Goal: Task Accomplishment & Management: Manage account settings

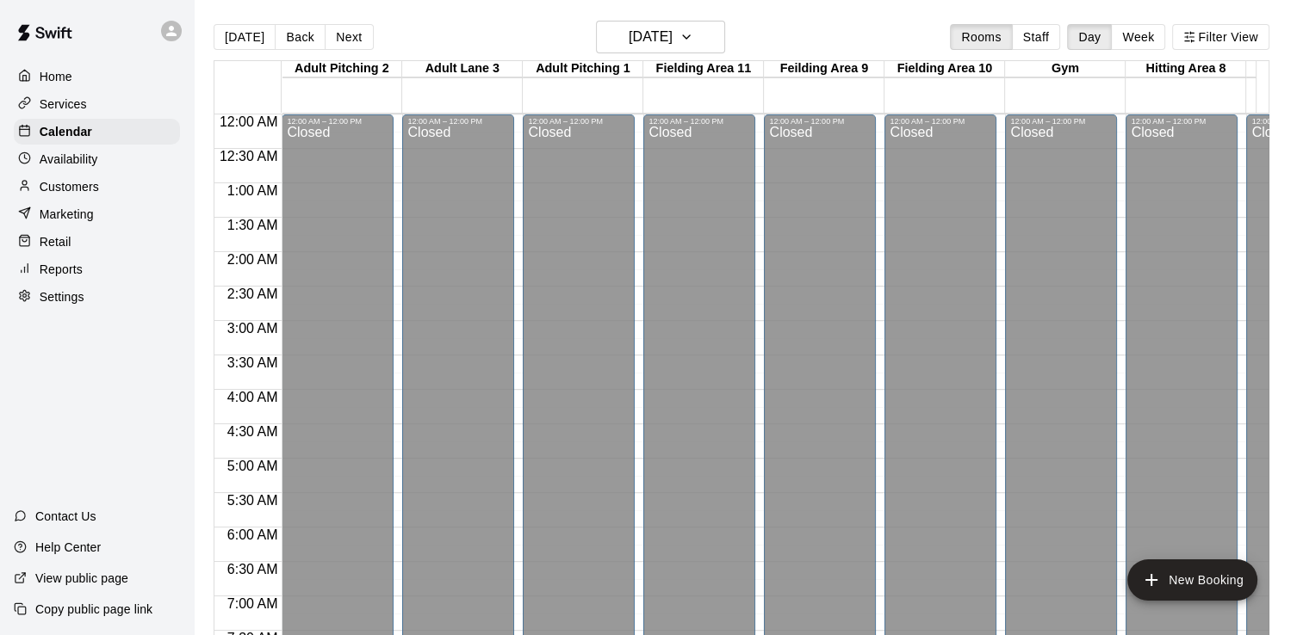
scroll to position [999, 461]
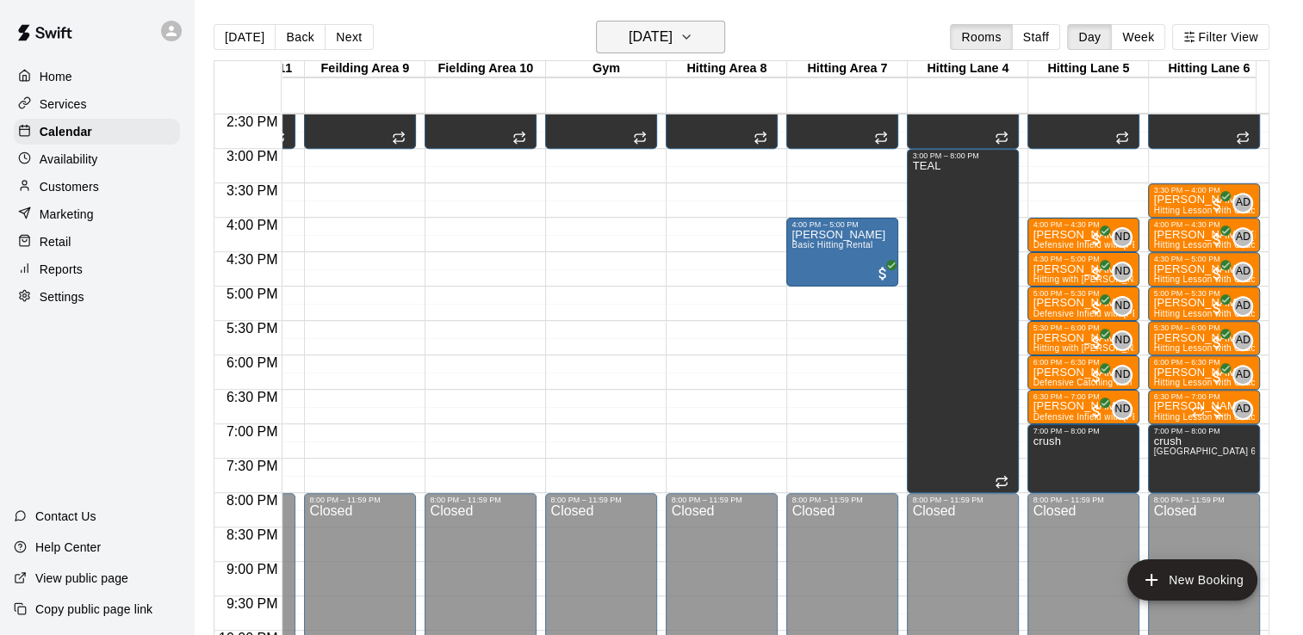
click at [693, 36] on icon "button" at bounding box center [686, 37] width 14 height 21
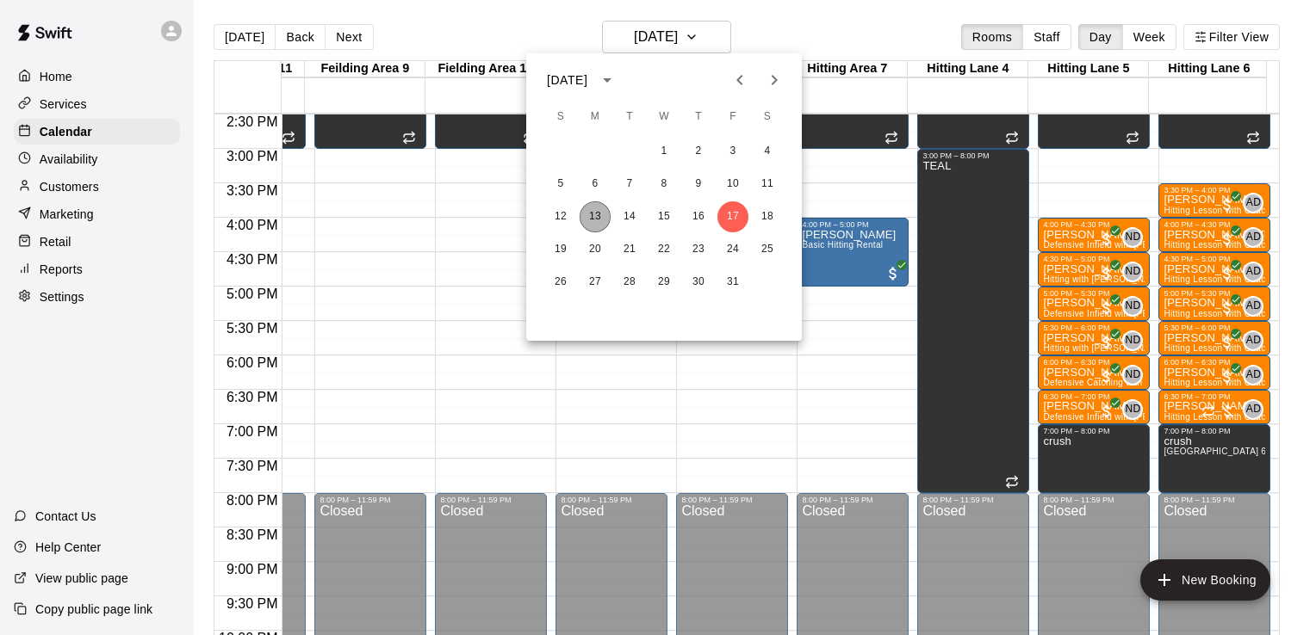
click at [599, 212] on button "13" at bounding box center [595, 216] width 31 height 31
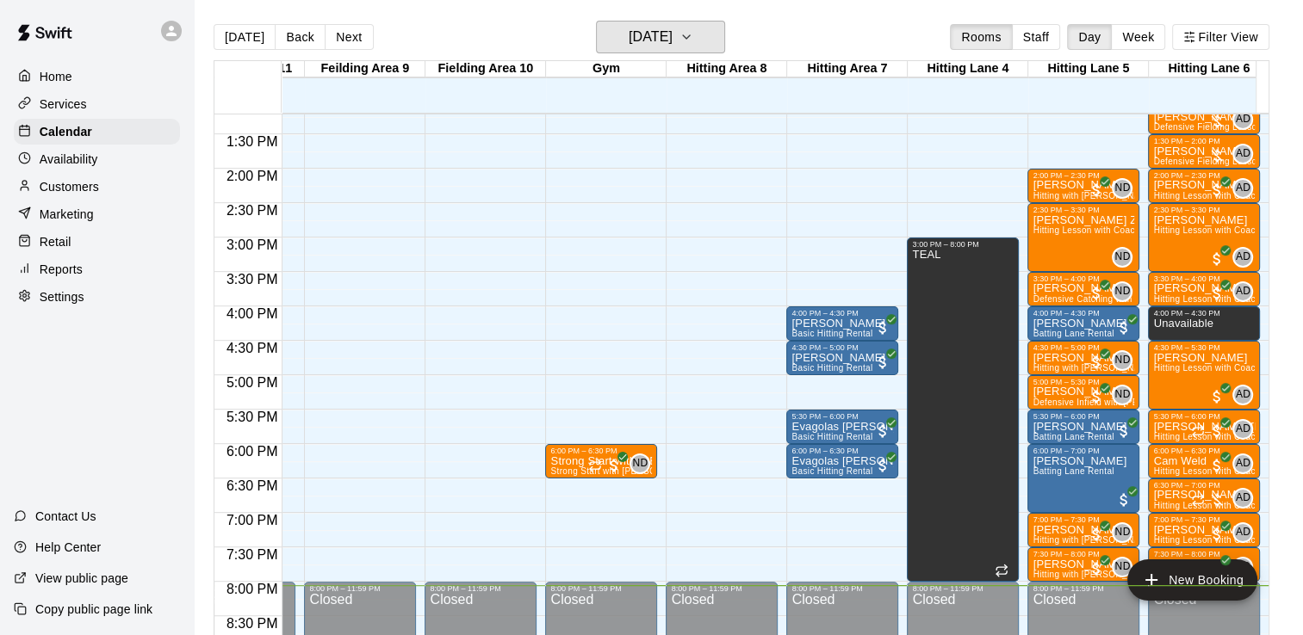
scroll to position [908, 461]
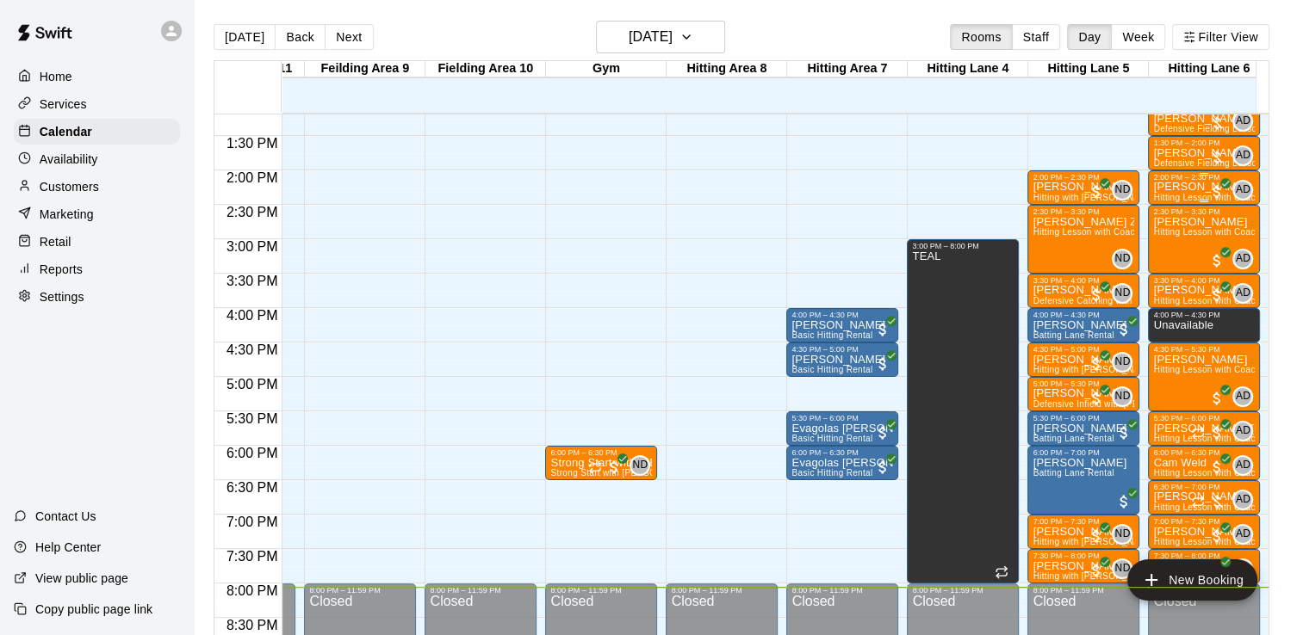
click at [1175, 187] on p "[PERSON_NAME]" at bounding box center [1204, 187] width 102 height 0
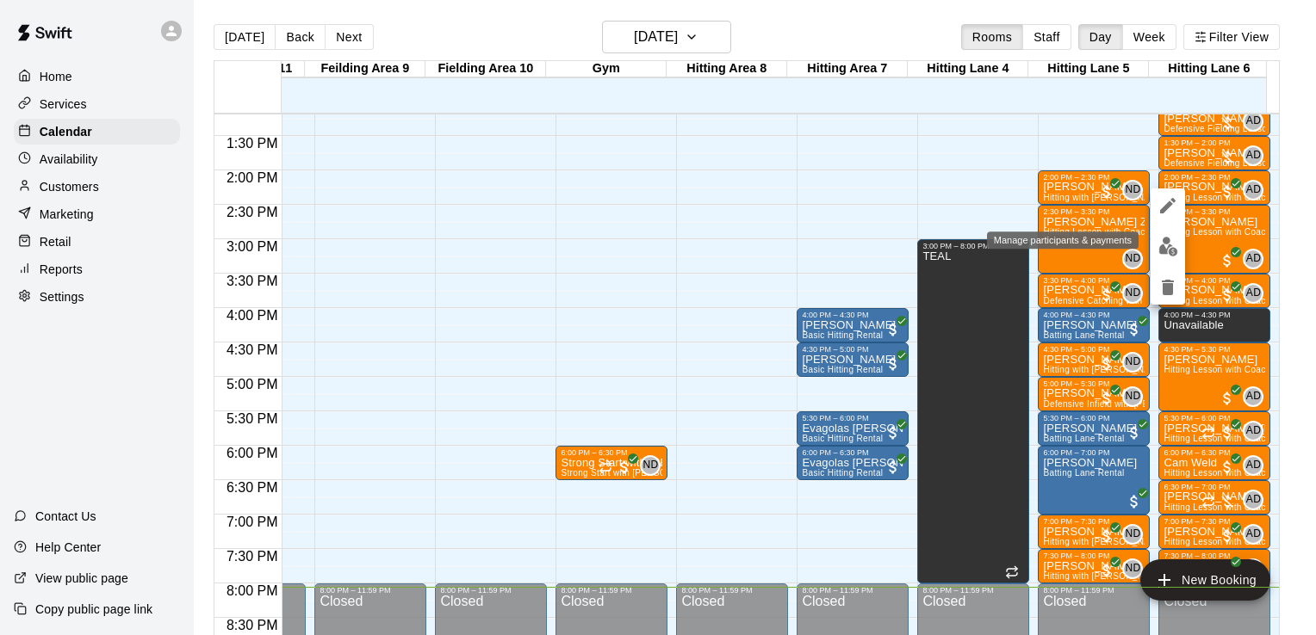
click at [1175, 251] on img "edit" at bounding box center [1168, 247] width 20 height 20
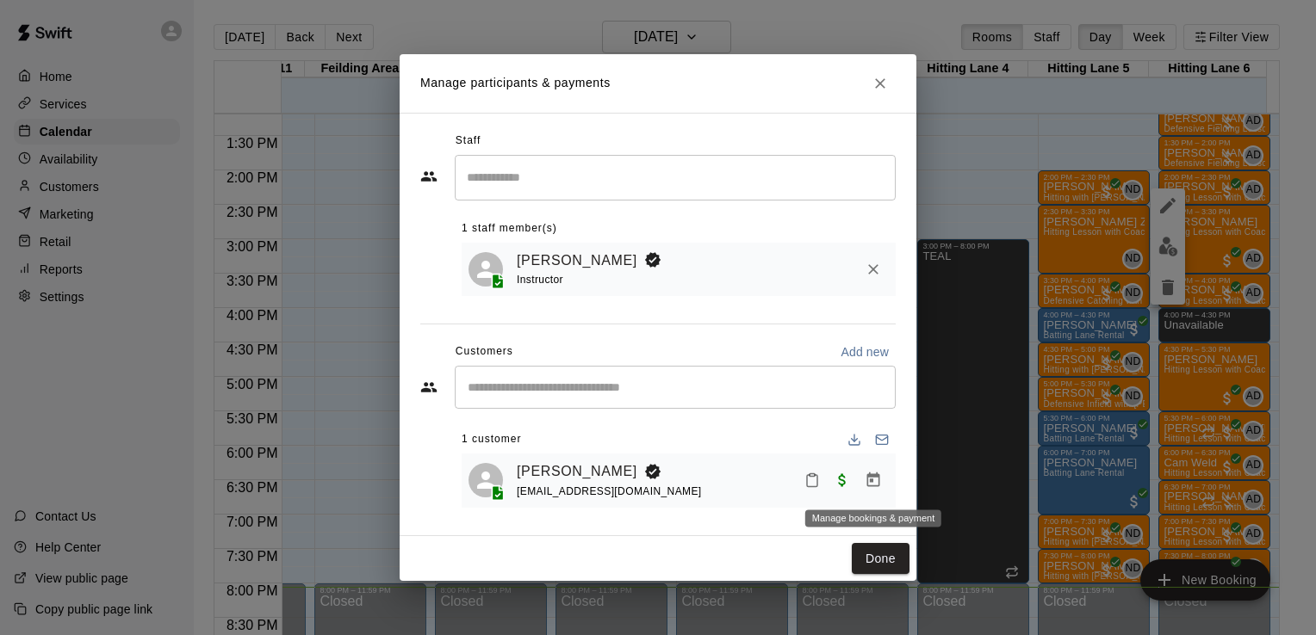
click at [864, 490] on button "Manage bookings & payment" at bounding box center [873, 480] width 31 height 31
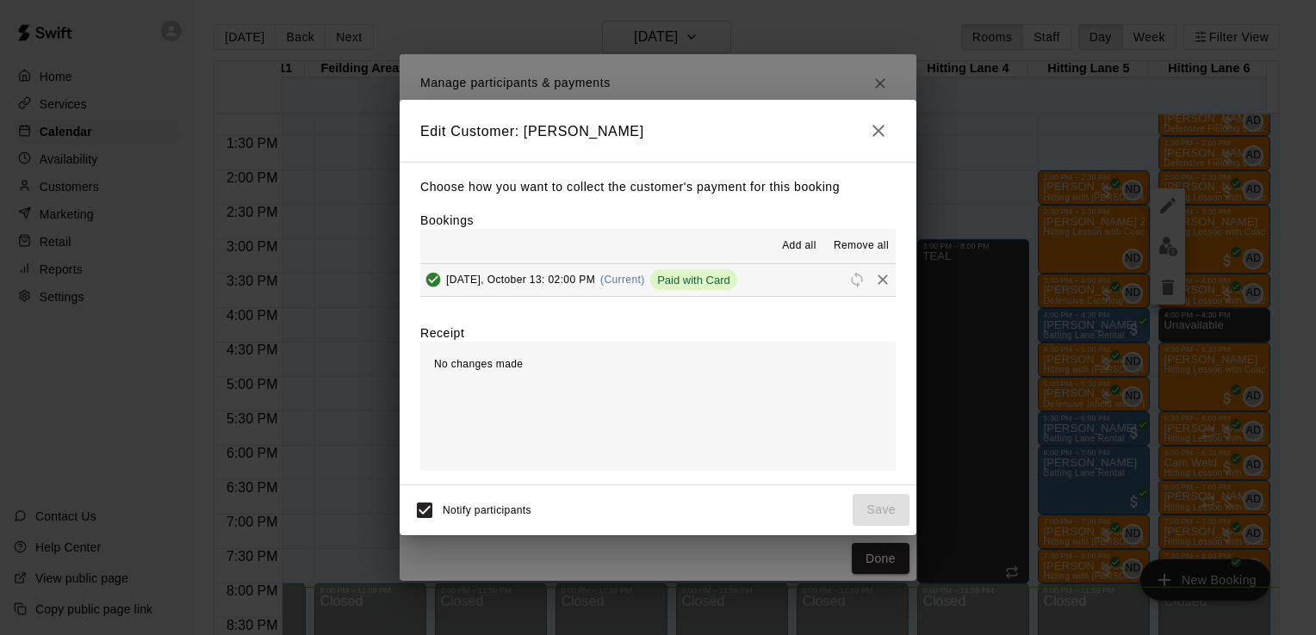
click at [854, 252] on span "Remove all" at bounding box center [861, 246] width 55 height 17
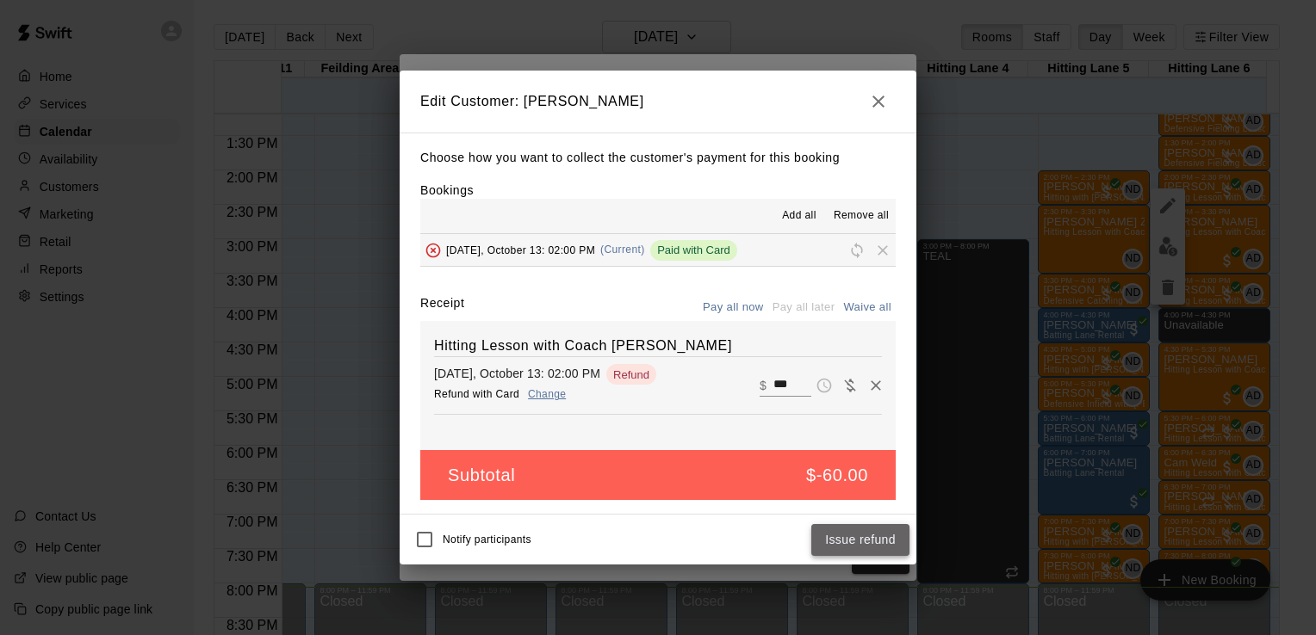
click at [847, 538] on button "Issue refund" at bounding box center [860, 540] width 98 height 32
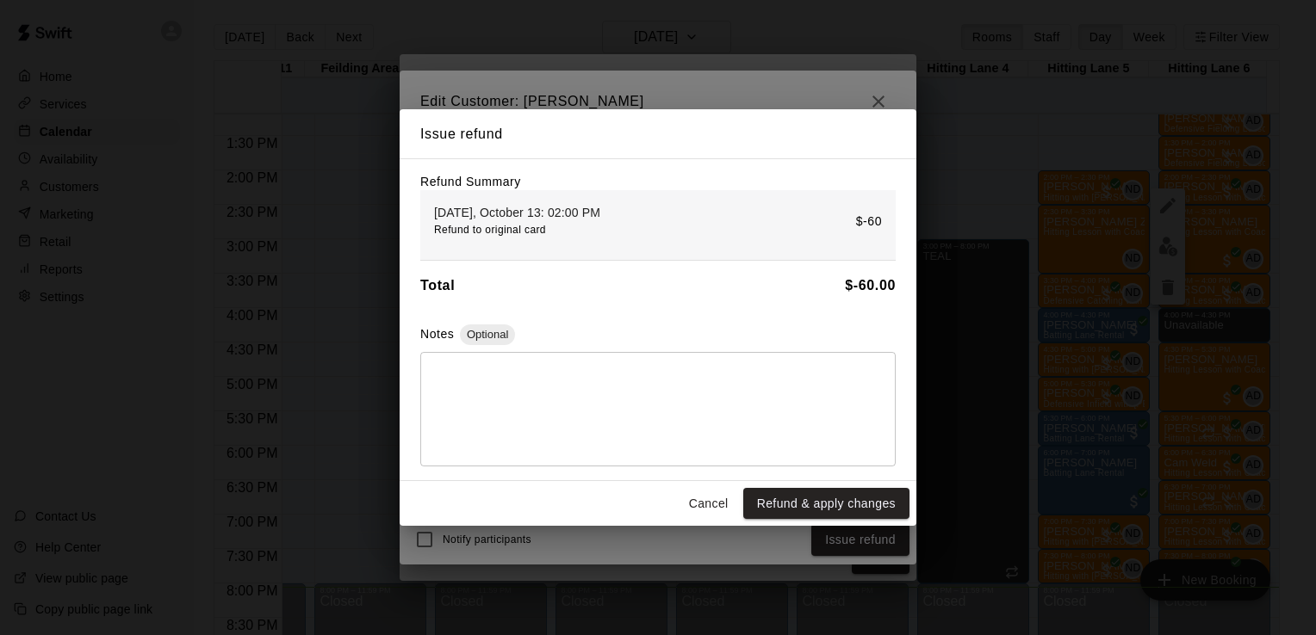
drag, startPoint x: 825, startPoint y: 504, endPoint x: 790, endPoint y: 503, distance: 35.3
click at [790, 501] on button "Refund & apply changes" at bounding box center [826, 504] width 166 height 32
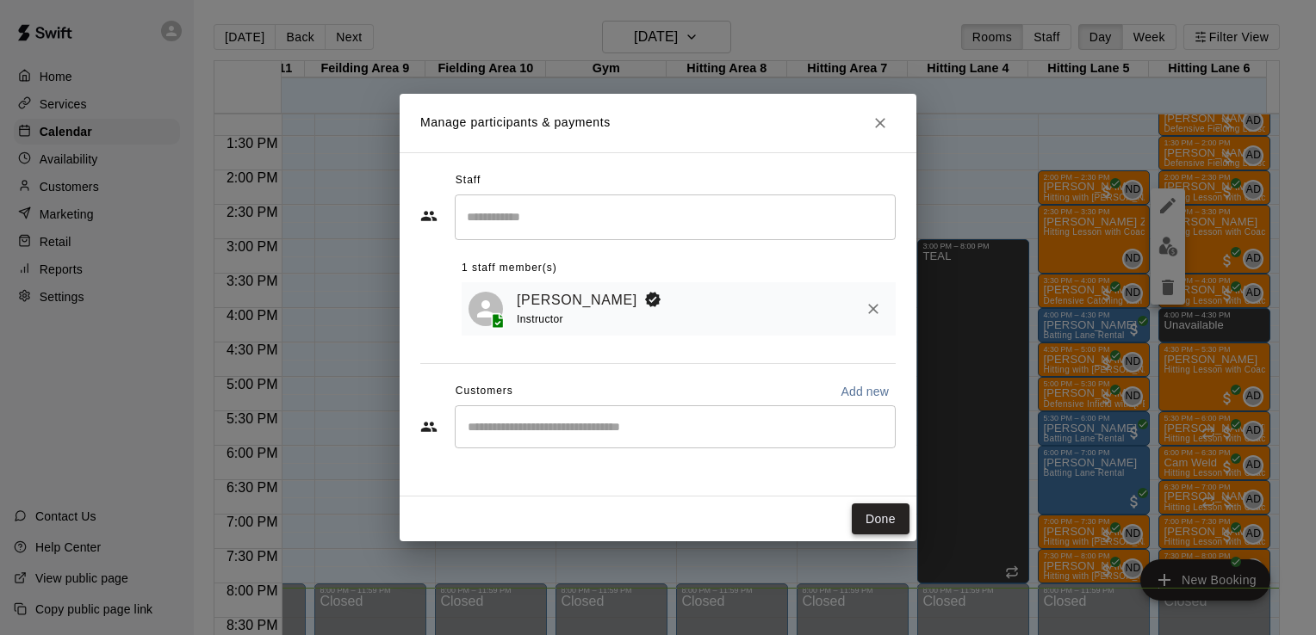
click at [870, 515] on button "Done" at bounding box center [881, 520] width 58 height 32
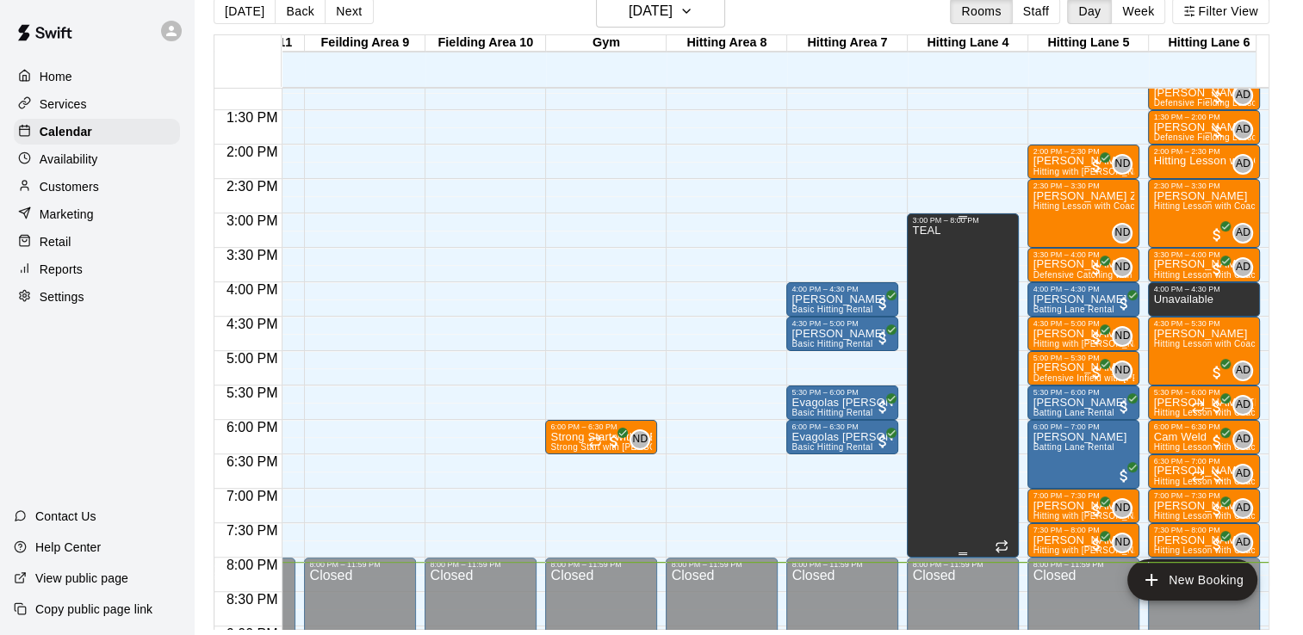
scroll to position [28, 0]
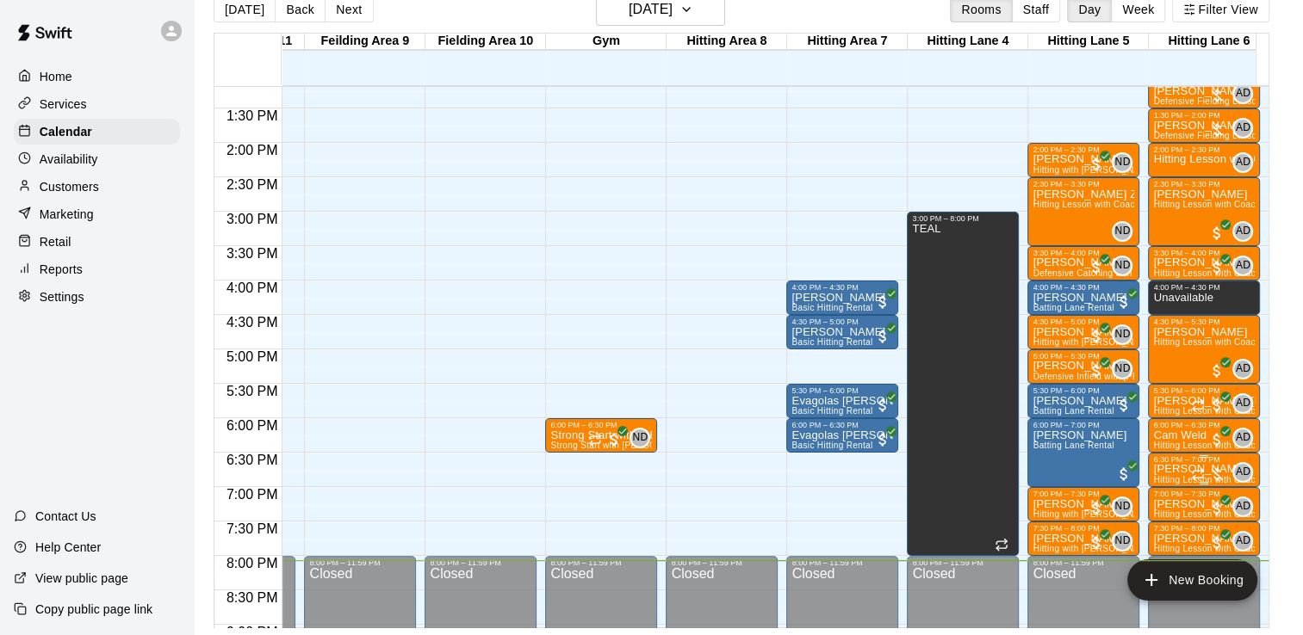
click at [1209, 473] on div at bounding box center [1208, 474] width 34 height 17
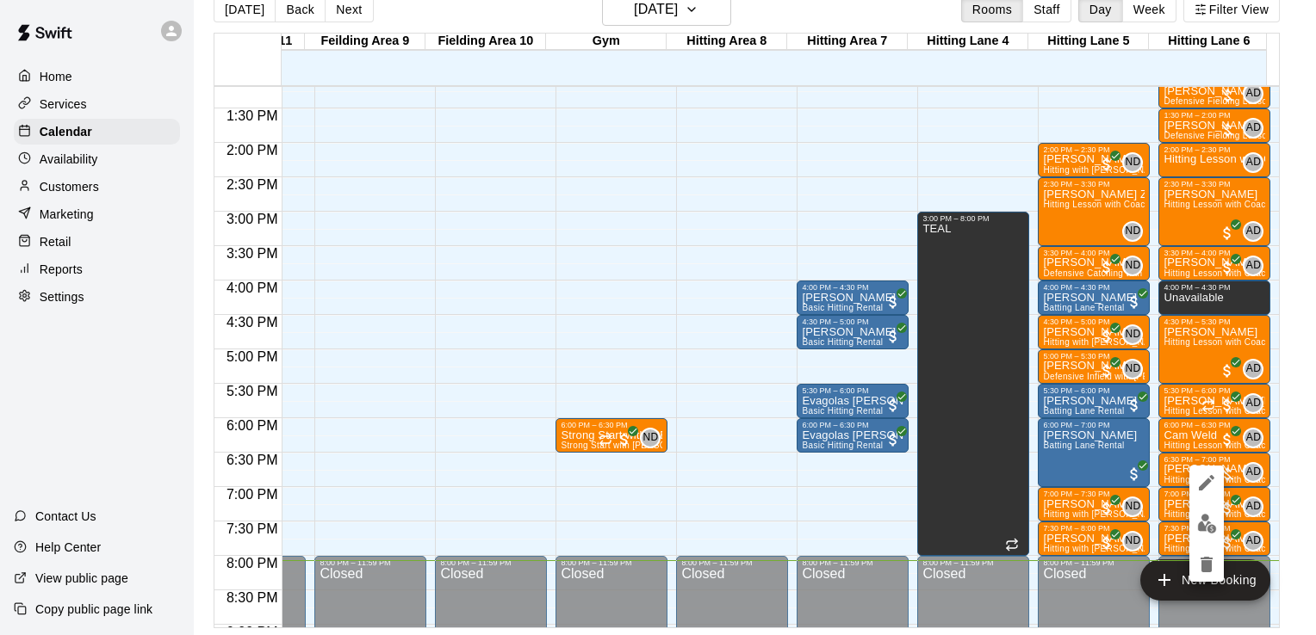
click at [1211, 518] on img "edit" at bounding box center [1207, 524] width 20 height 20
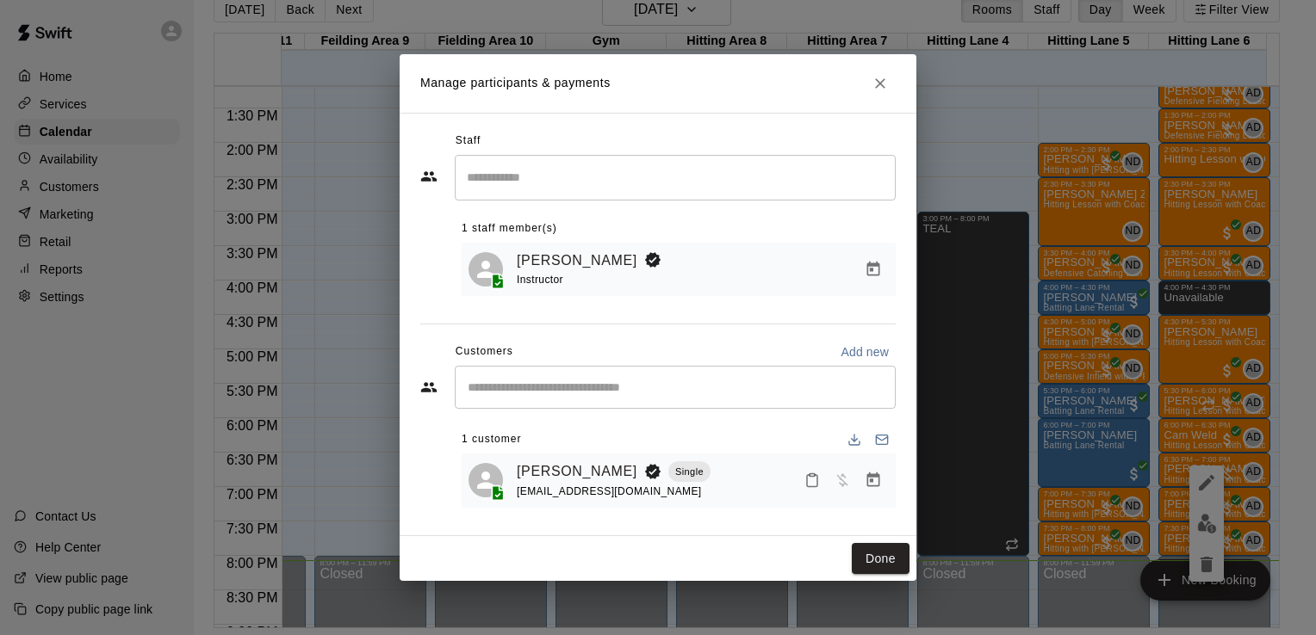
click at [865, 480] on icon "Manage bookings & payment" at bounding box center [873, 480] width 17 height 17
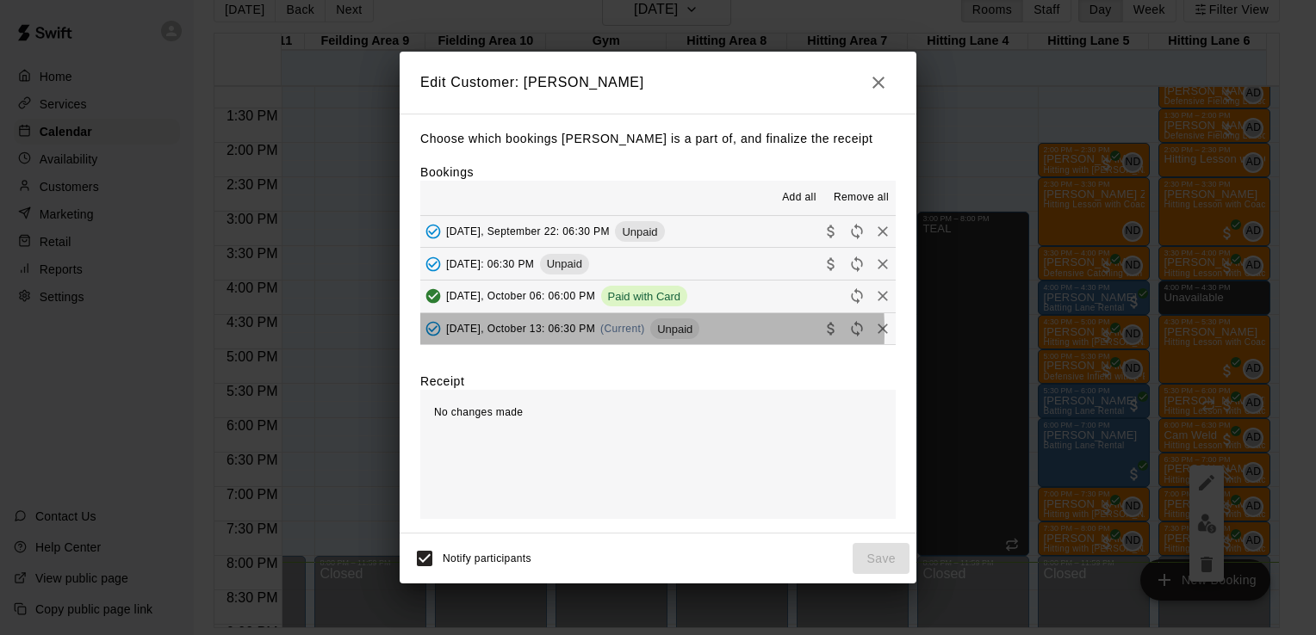
click at [533, 332] on span "[DATE], October 13: 06:30 PM" at bounding box center [520, 329] width 149 height 12
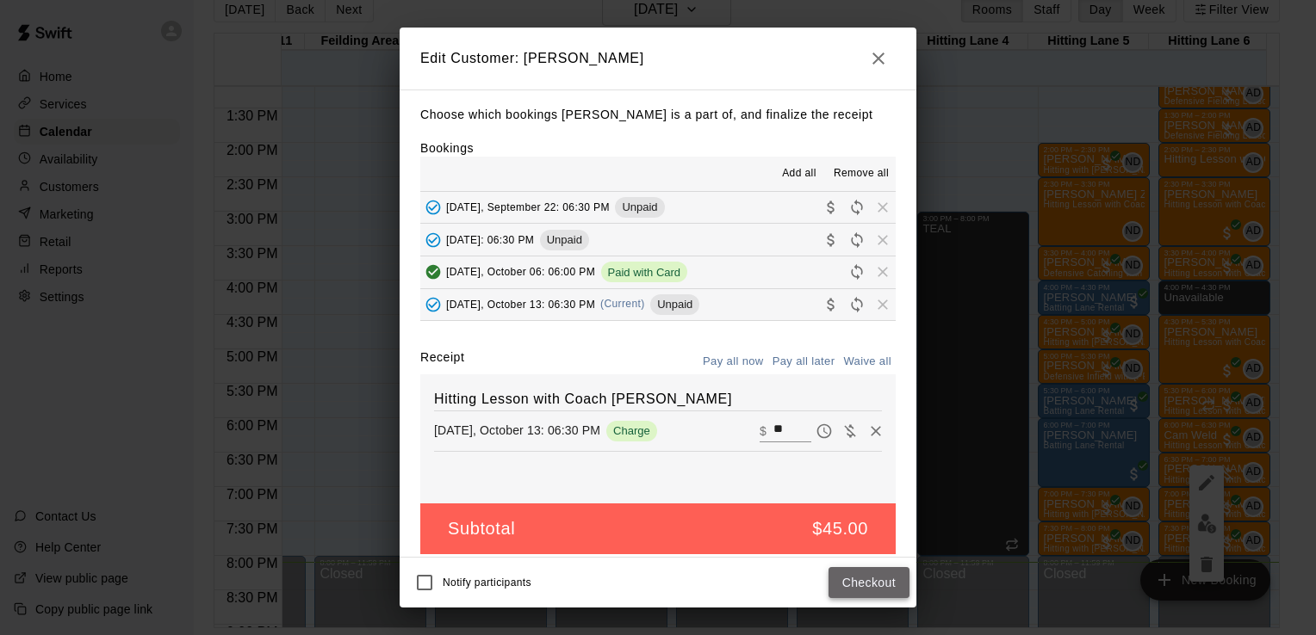
click at [861, 576] on button "Checkout" at bounding box center [868, 583] width 81 height 32
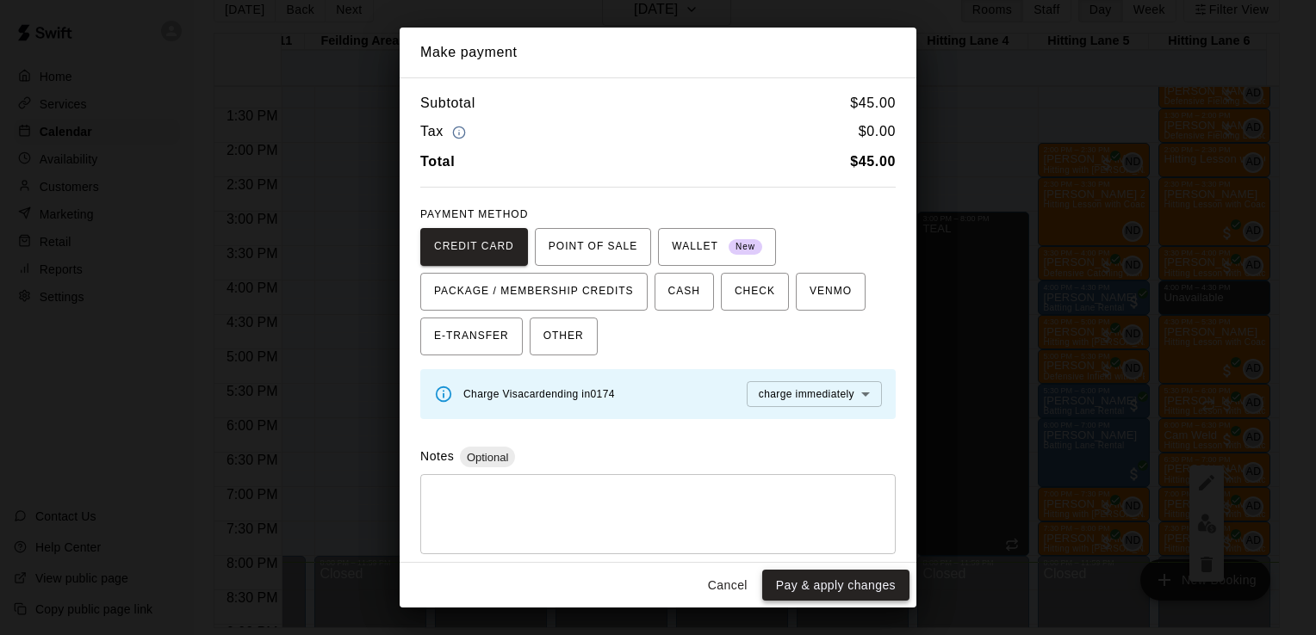
click at [858, 585] on button "Pay & apply changes" at bounding box center [835, 586] width 147 height 32
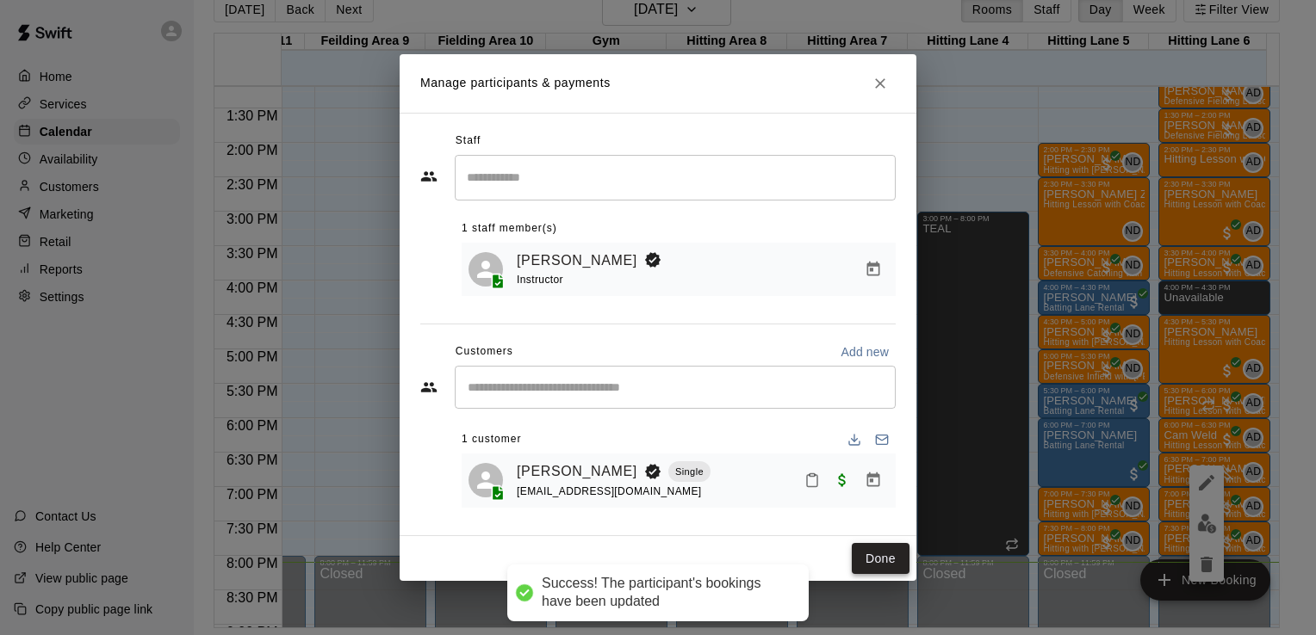
click at [885, 567] on button "Done" at bounding box center [881, 559] width 58 height 32
